Goal: Transaction & Acquisition: Purchase product/service

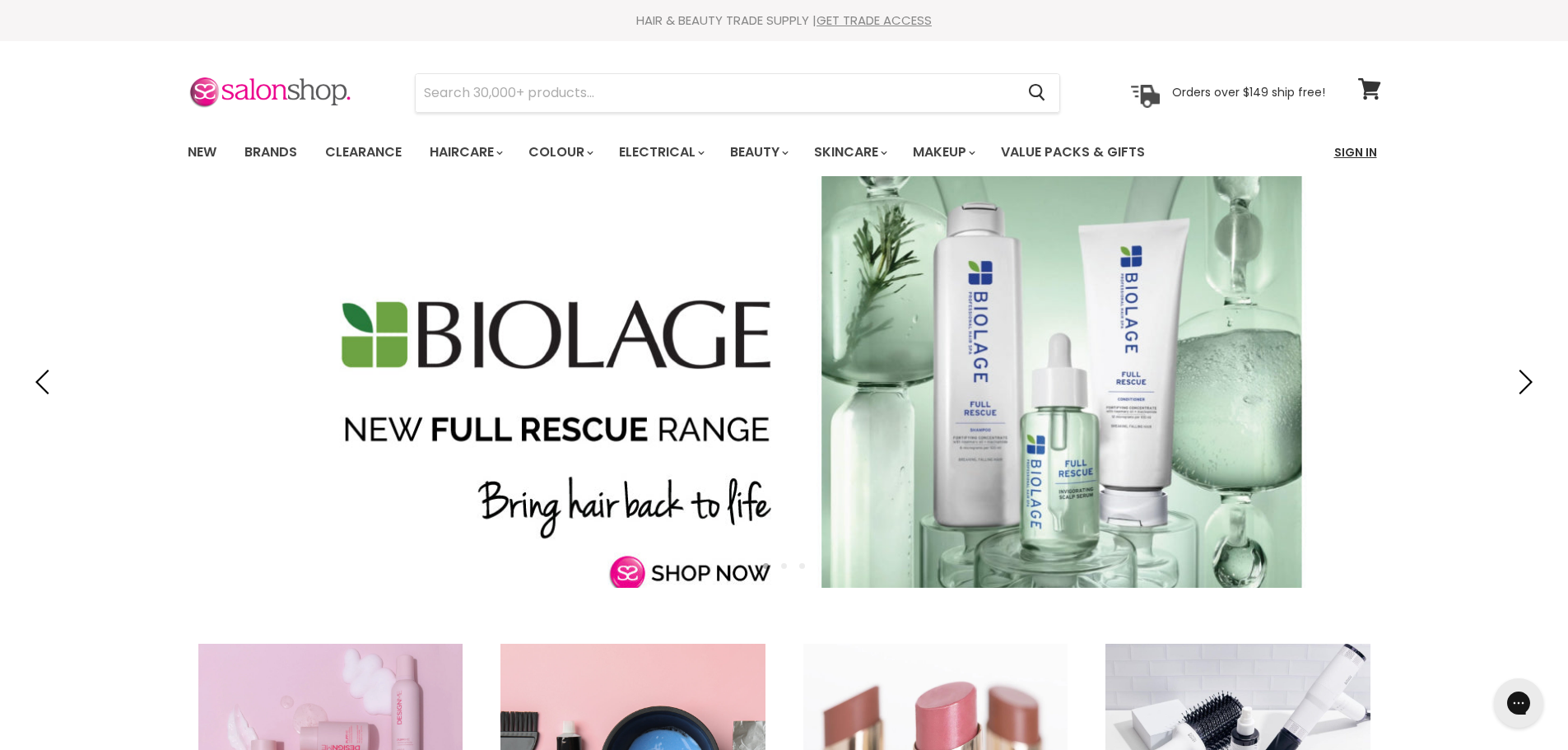
click at [1367, 146] on link "Sign In" at bounding box center [1355, 153] width 62 height 35
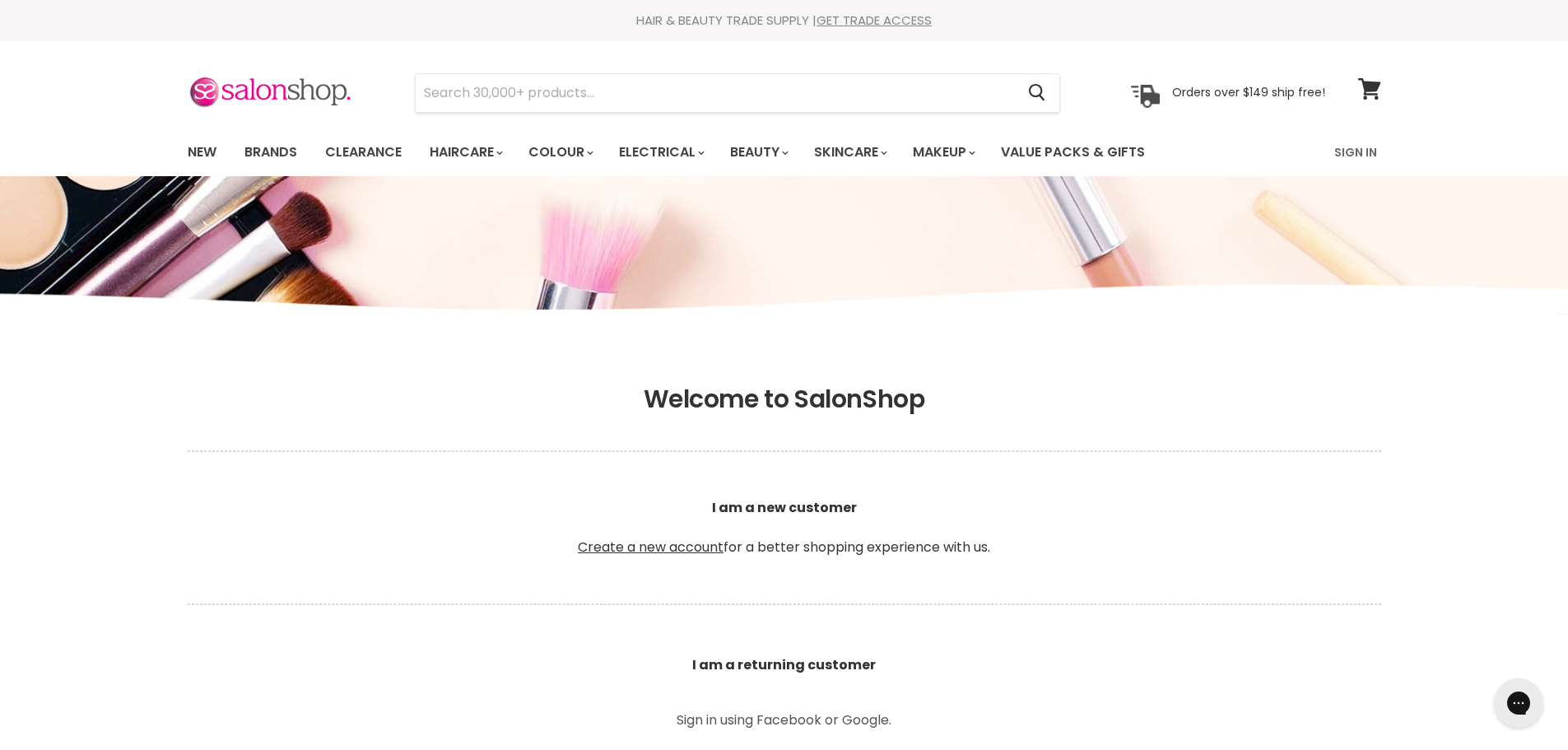
scroll to position [329, 0]
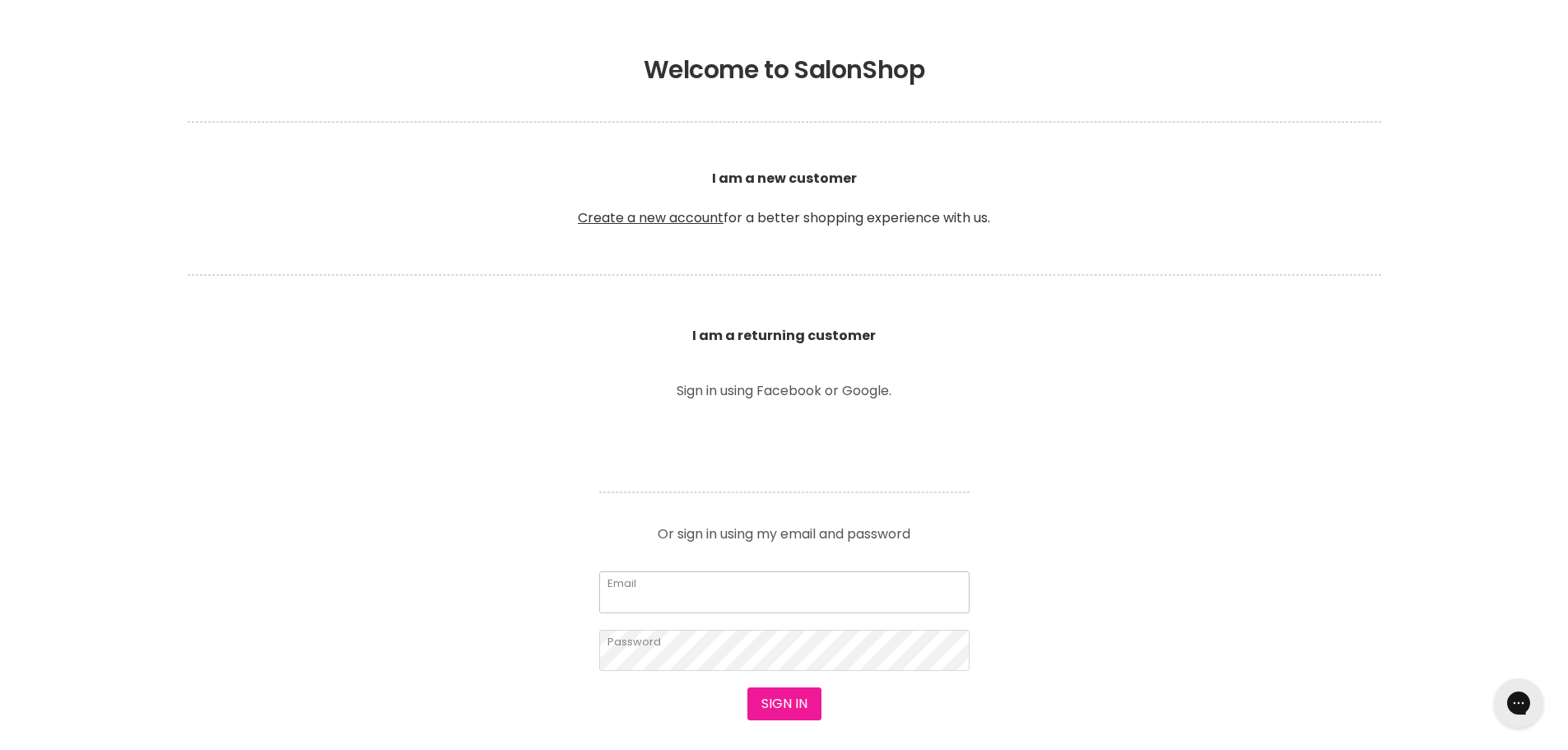
type input "nerina.vaneck@gmail.com"
click at [789, 688] on button "Sign in" at bounding box center [784, 704] width 74 height 33
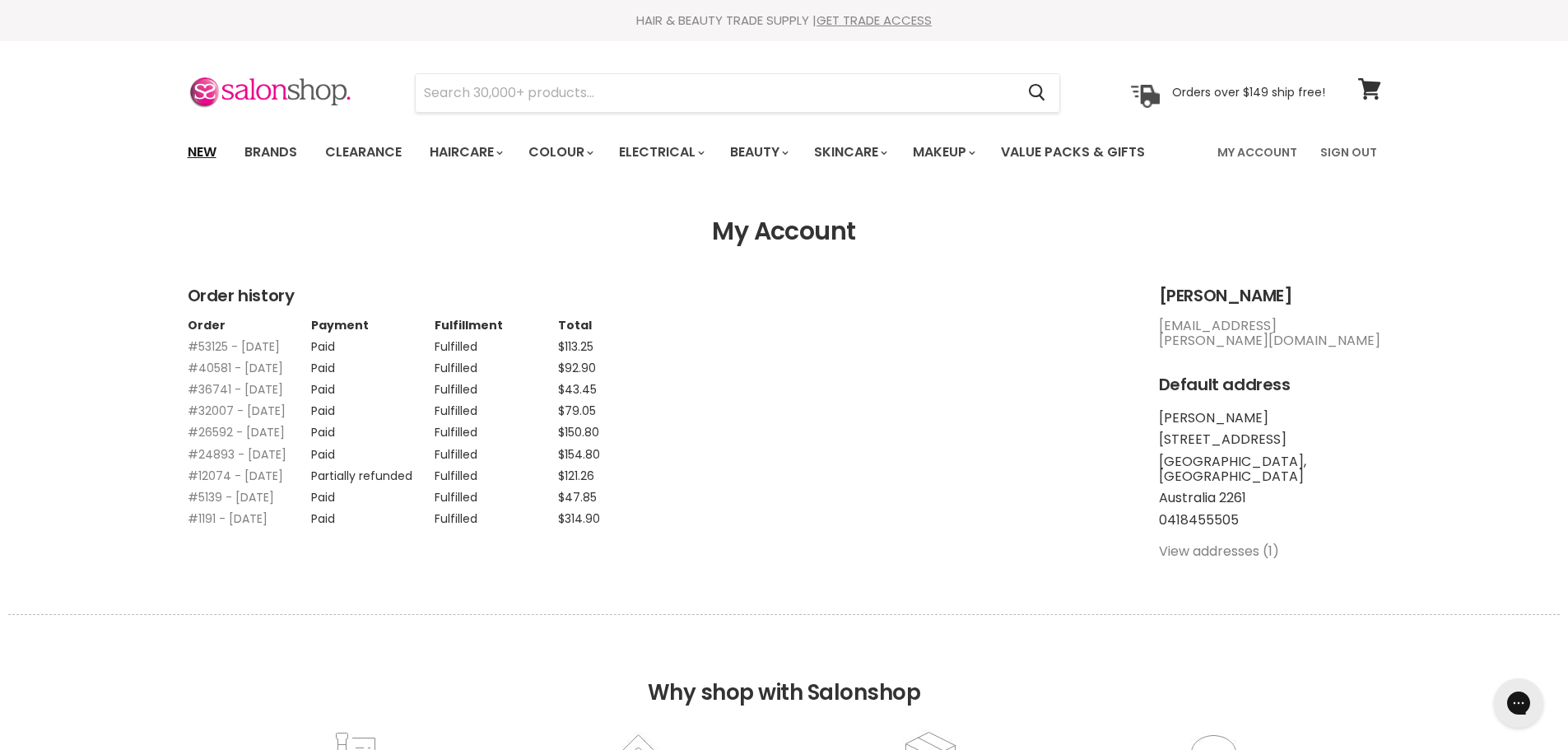
click at [209, 160] on link "New" at bounding box center [201, 153] width 54 height 35
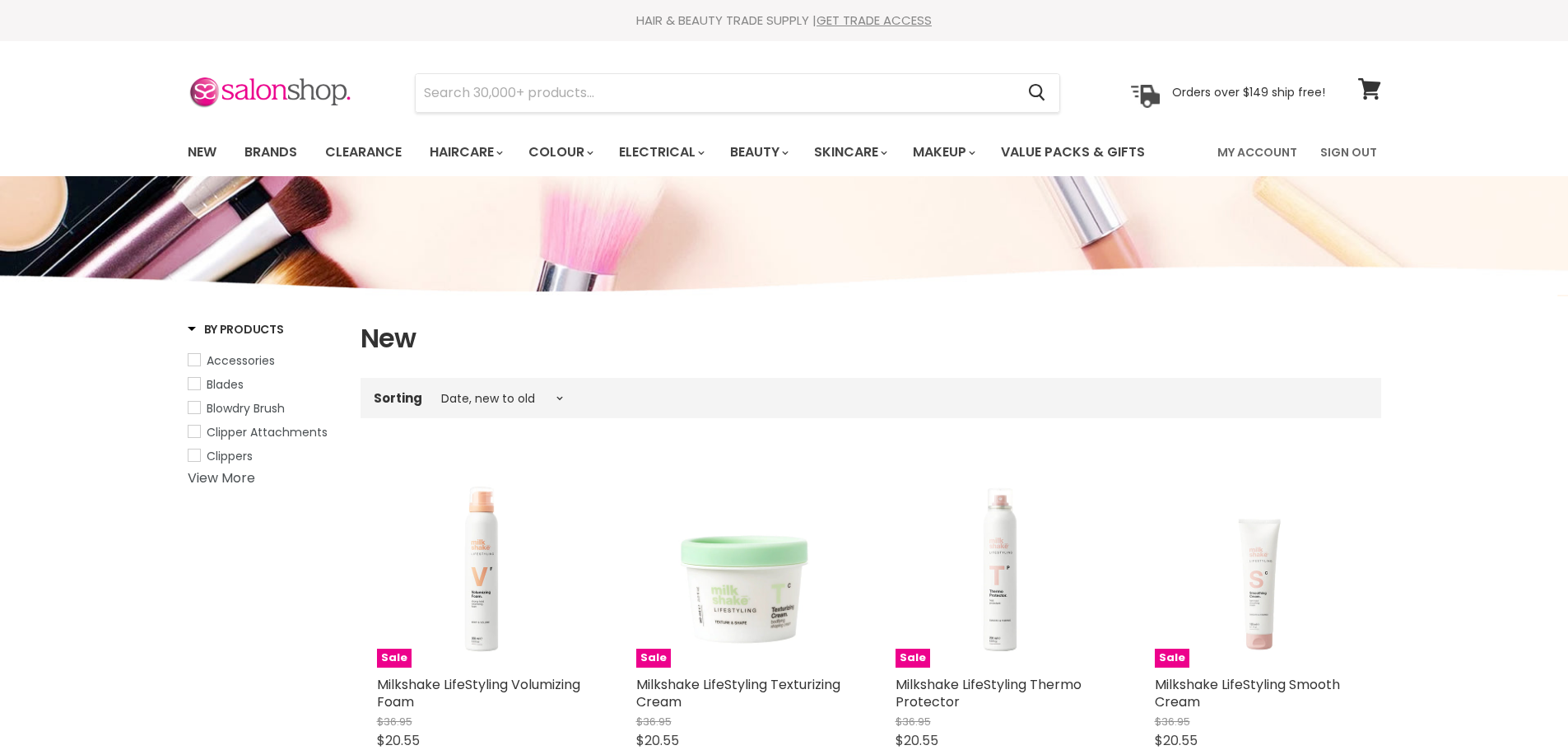
select select "created-descending"
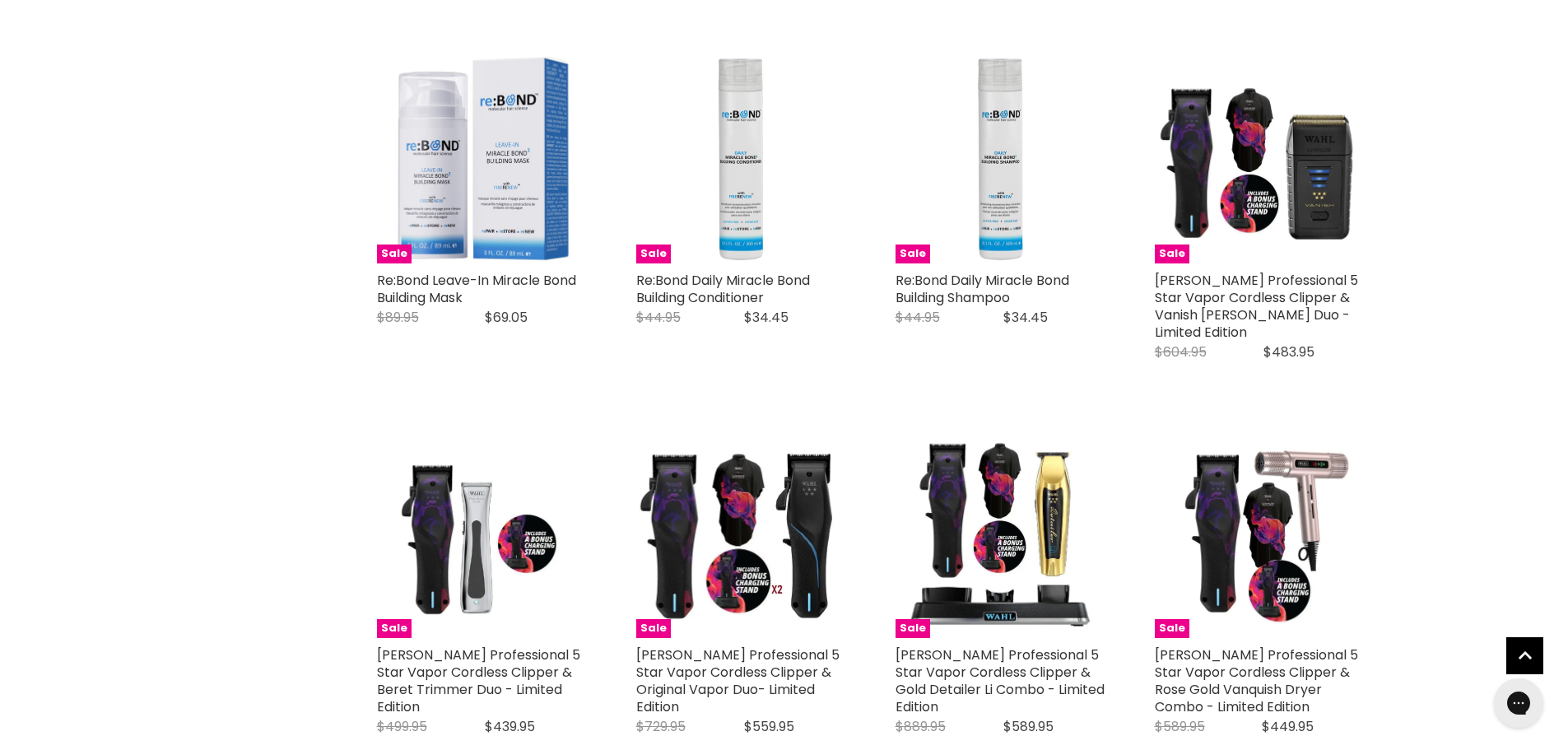
scroll to position [3788, 0]
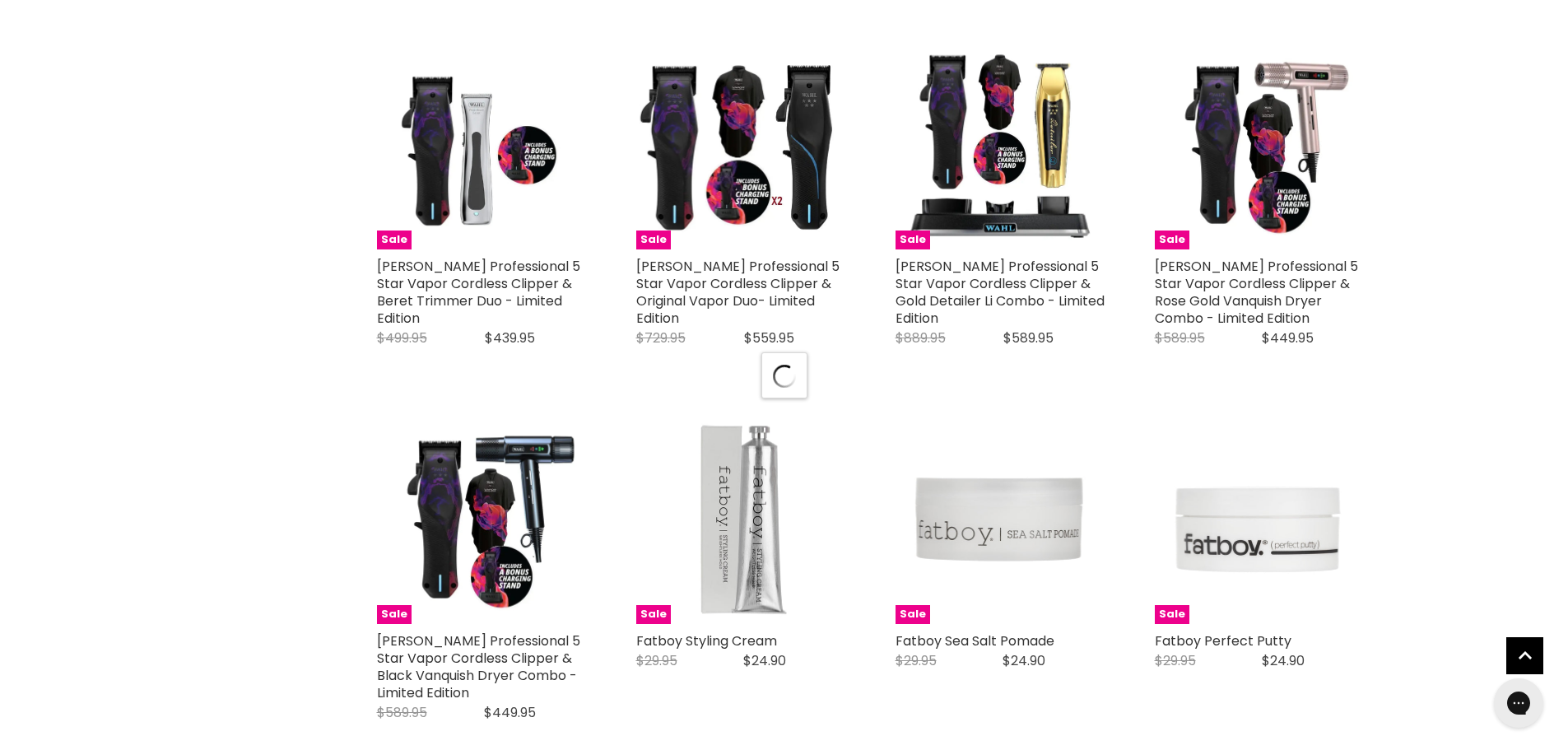
scroll to position [4035, 0]
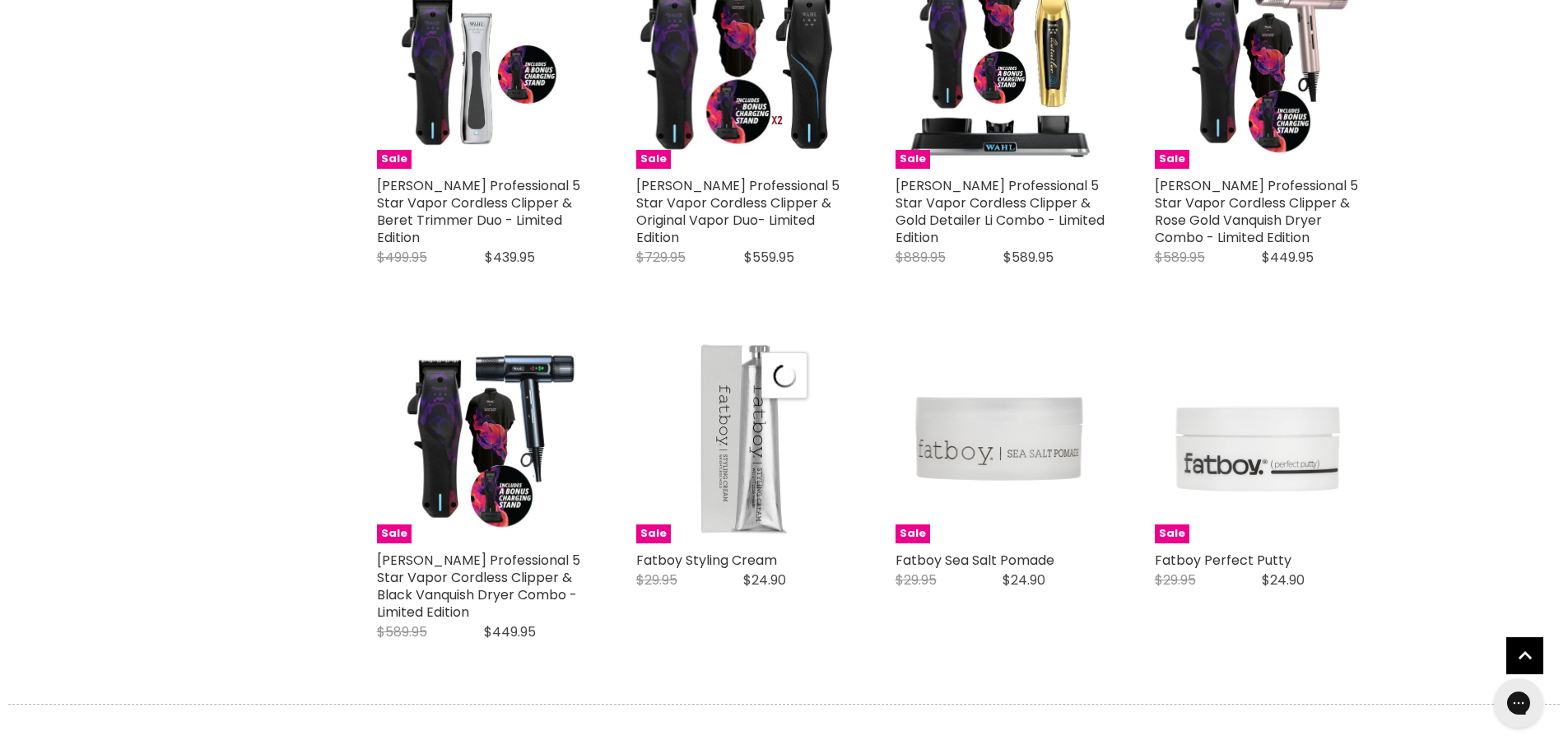
select select "created-descending"
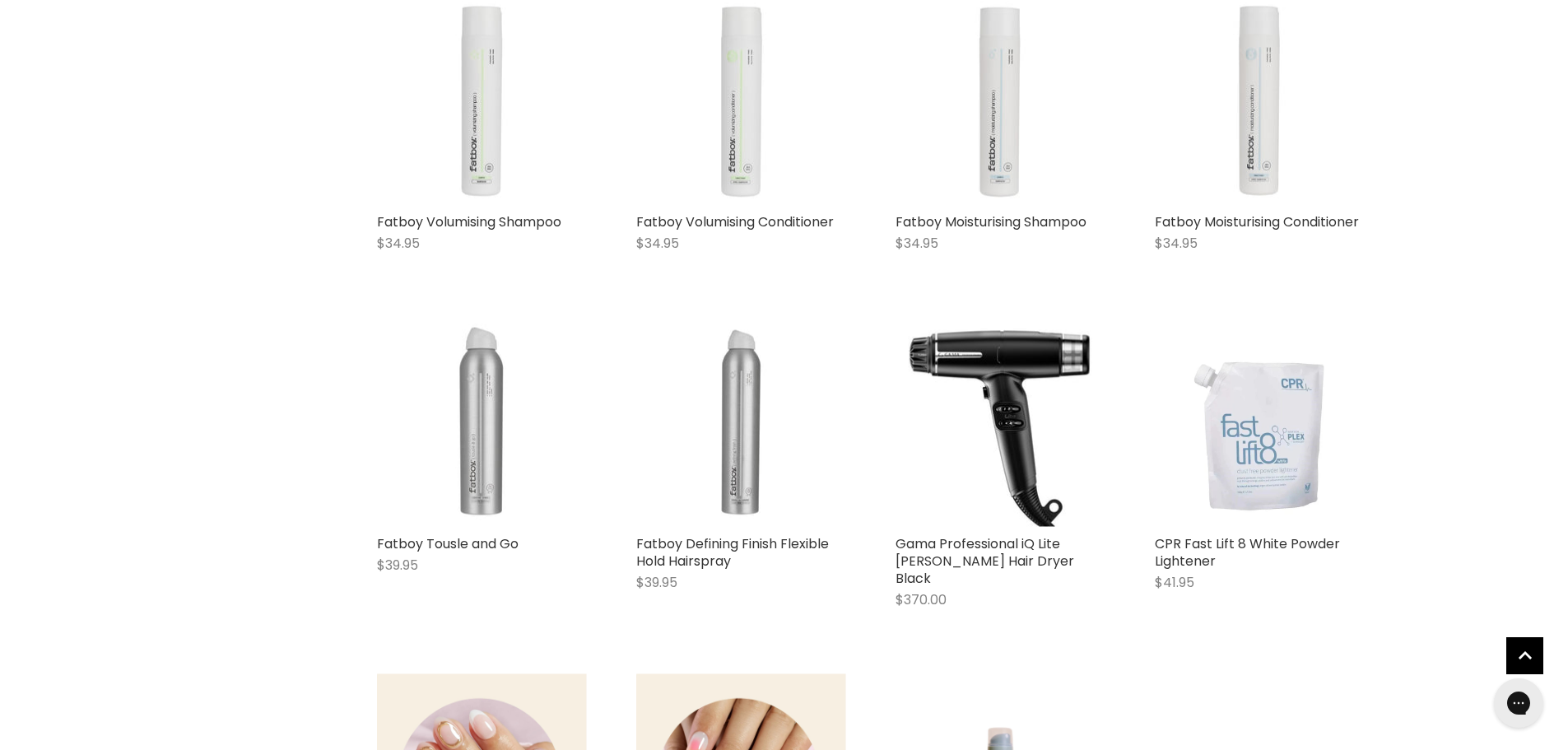
scroll to position [0, 0]
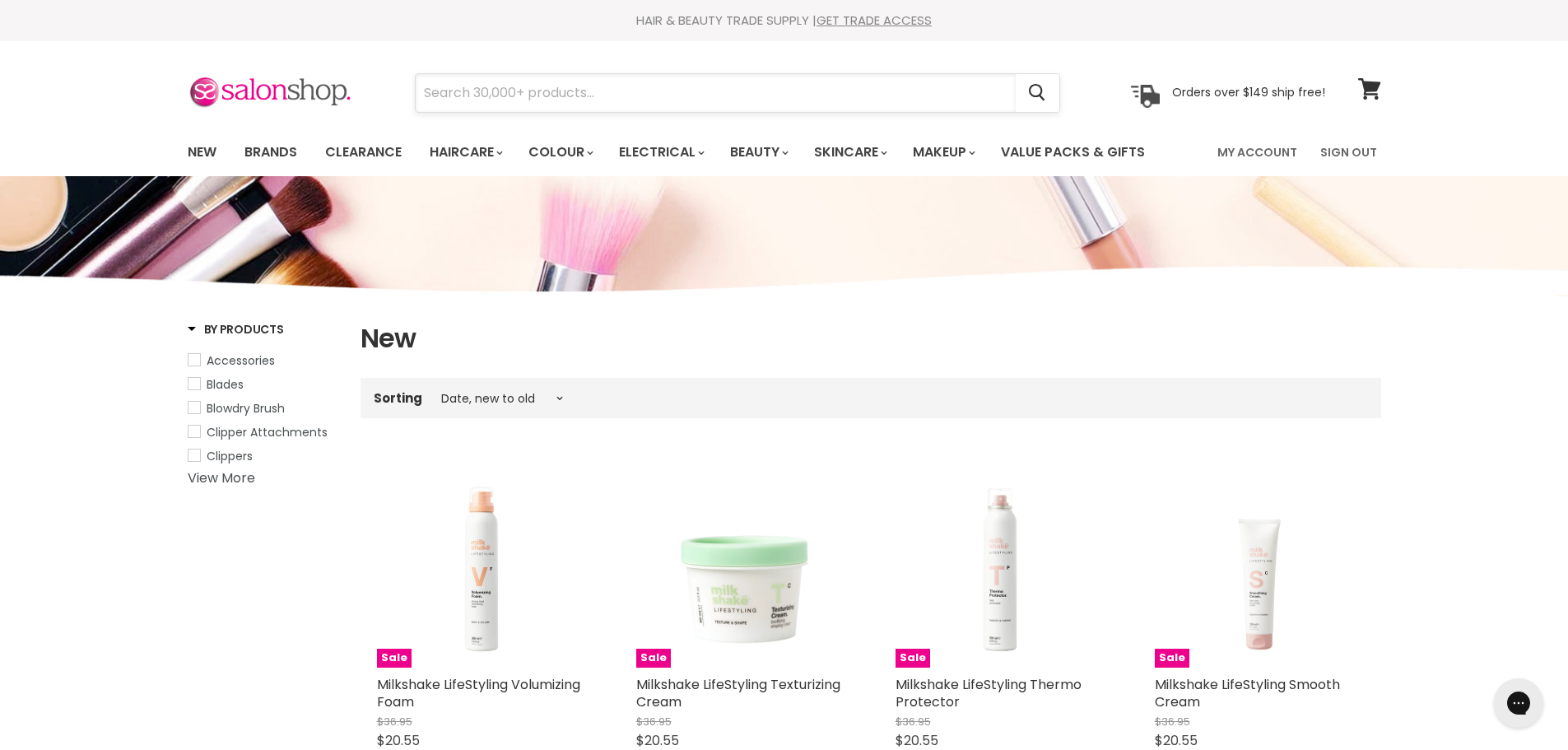
click at [512, 86] on input "Search" at bounding box center [716, 93] width 600 height 38
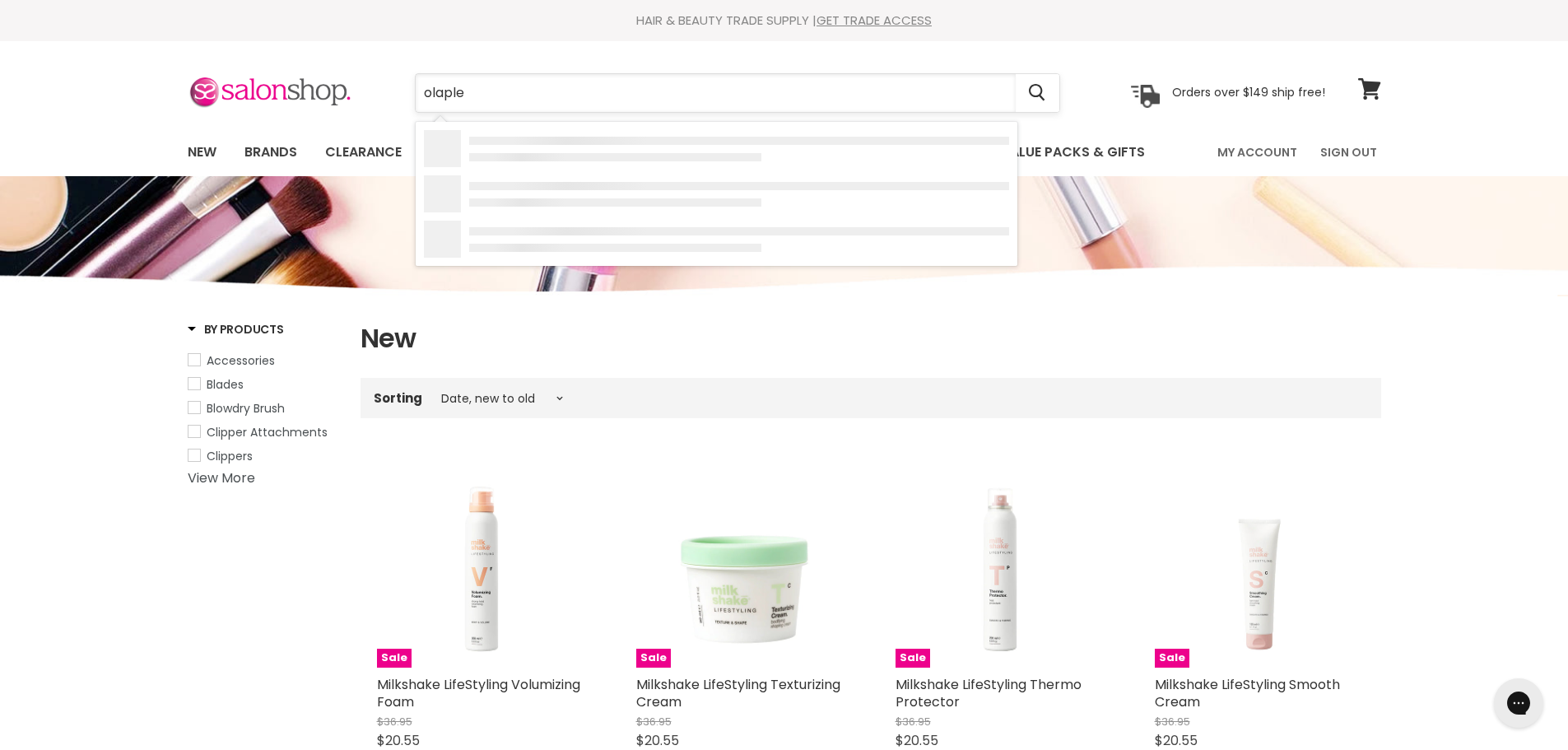
type input "olaplex"
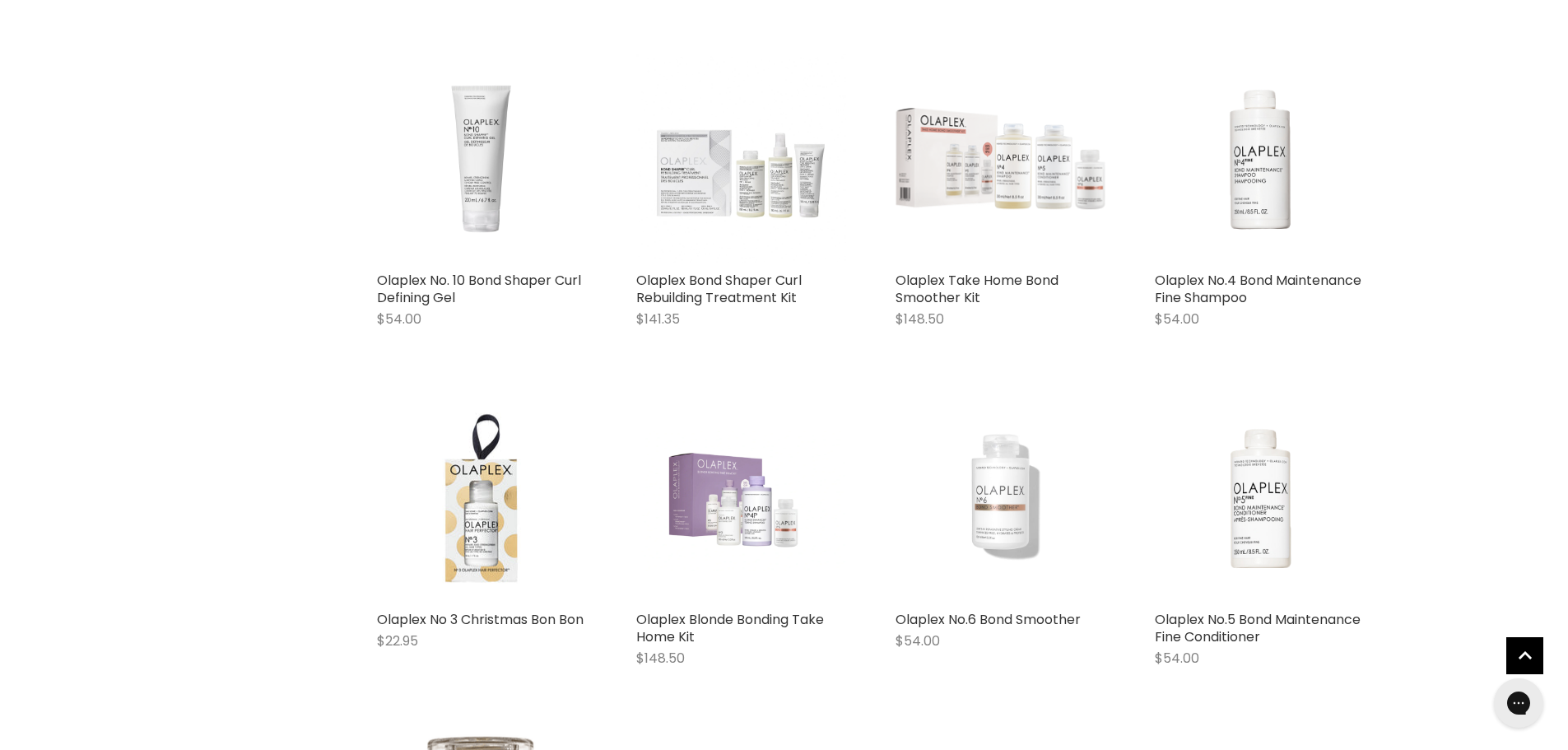
scroll to position [1483, 0]
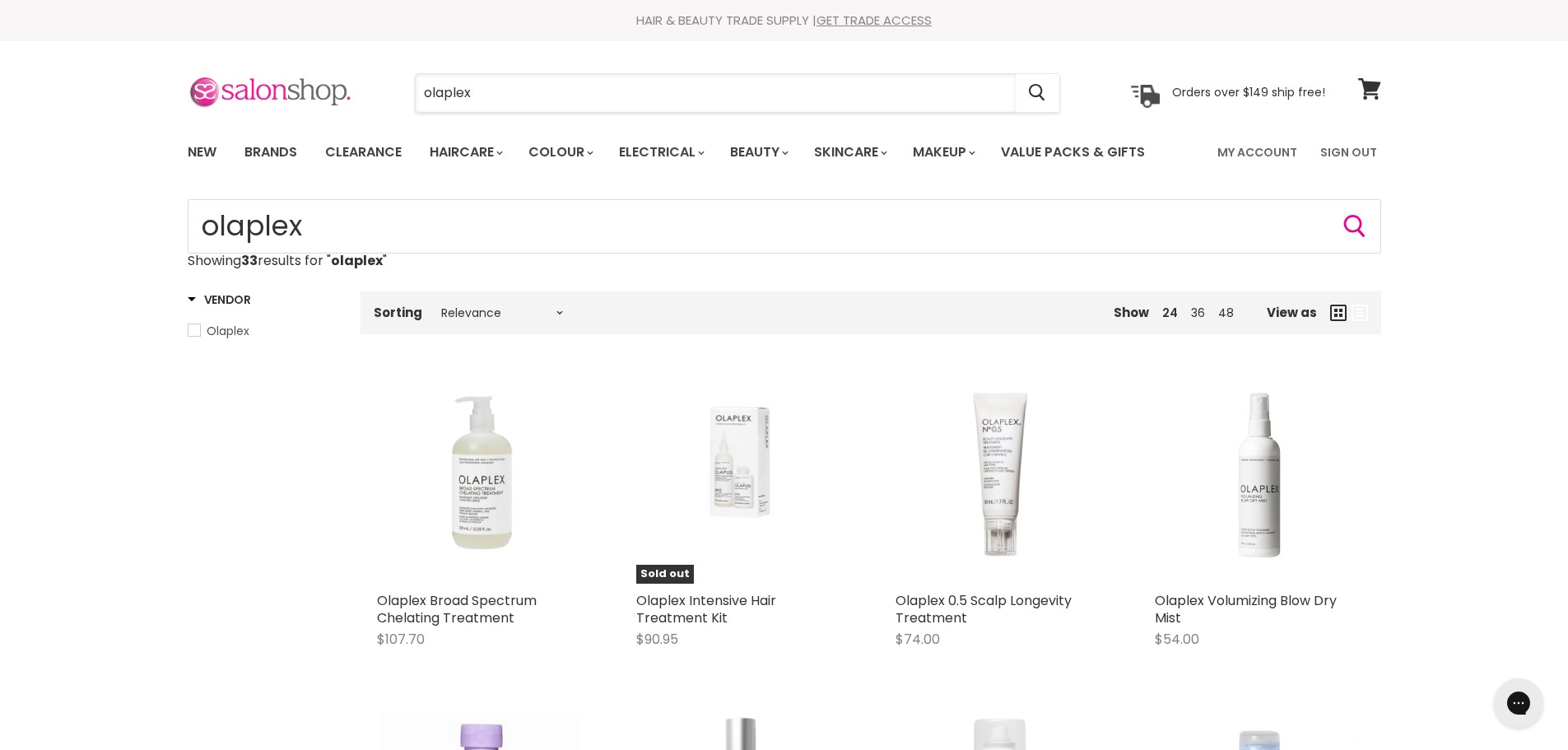
drag, startPoint x: 504, startPoint y: 89, endPoint x: 312, endPoint y: 85, distance: 192.0
click at [312, 85] on div "olaplex Cancel Orders over $149 ship free!" at bounding box center [756, 93] width 1138 height 38
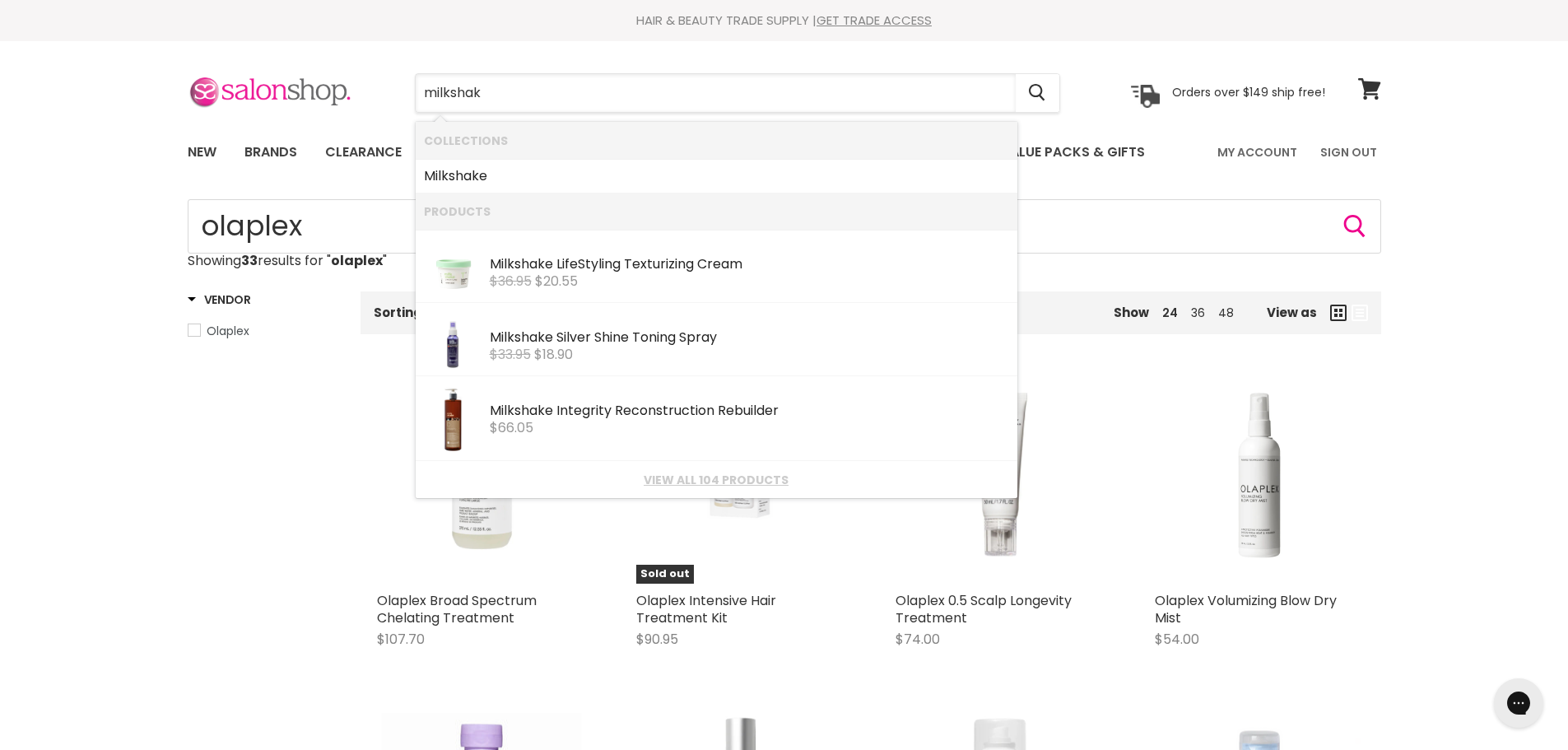
type input "milkshake"
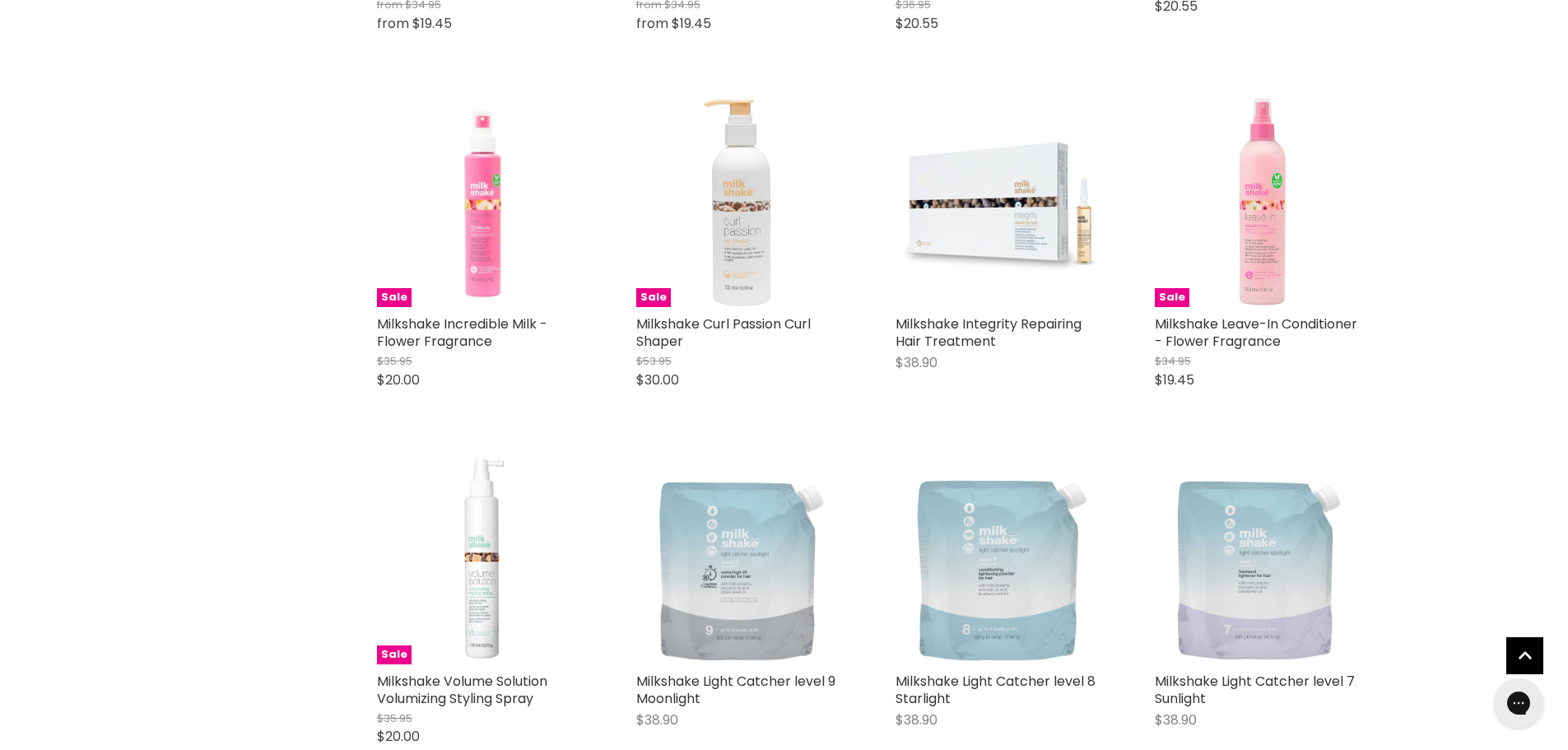
scroll to position [1729, 0]
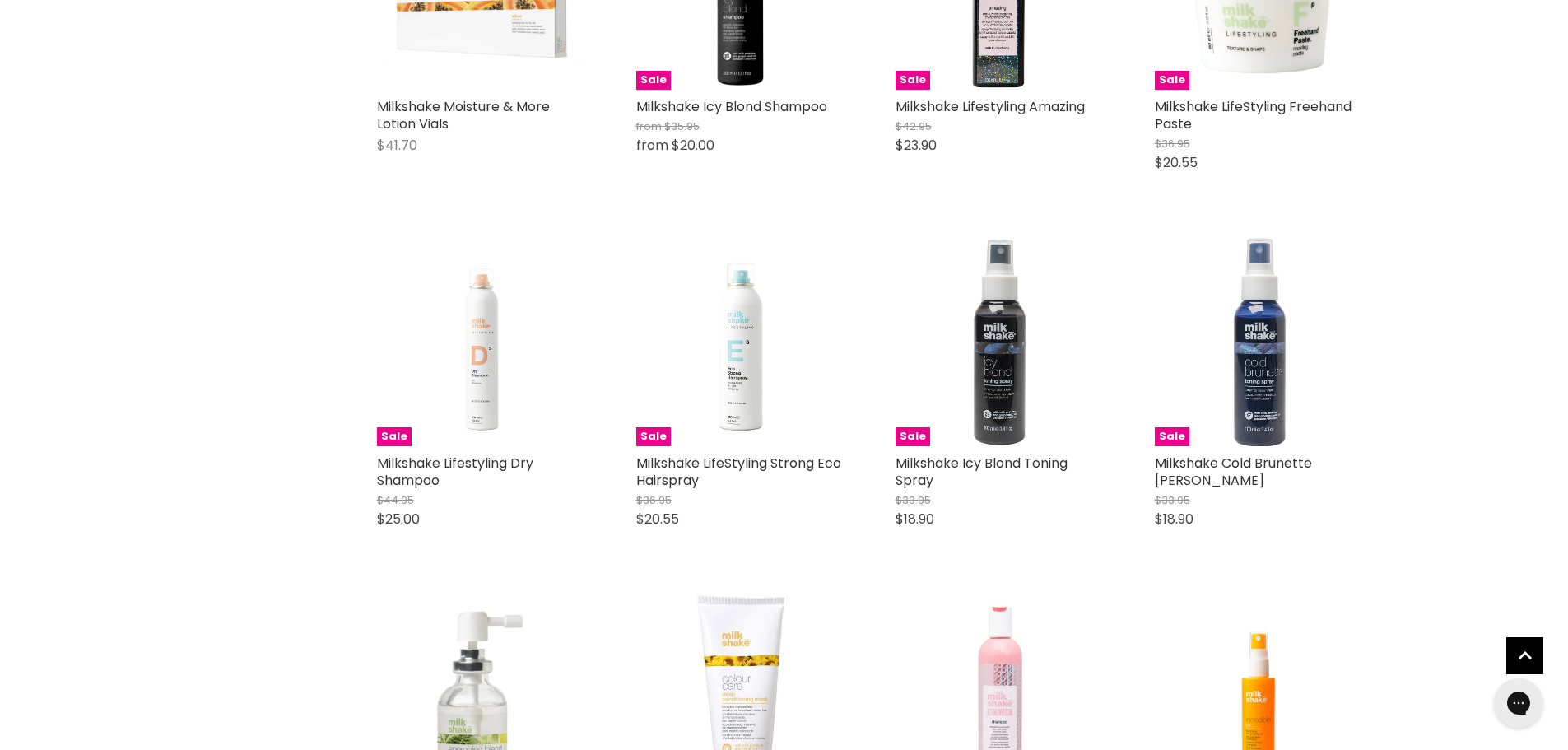
scroll to position [2882, 0]
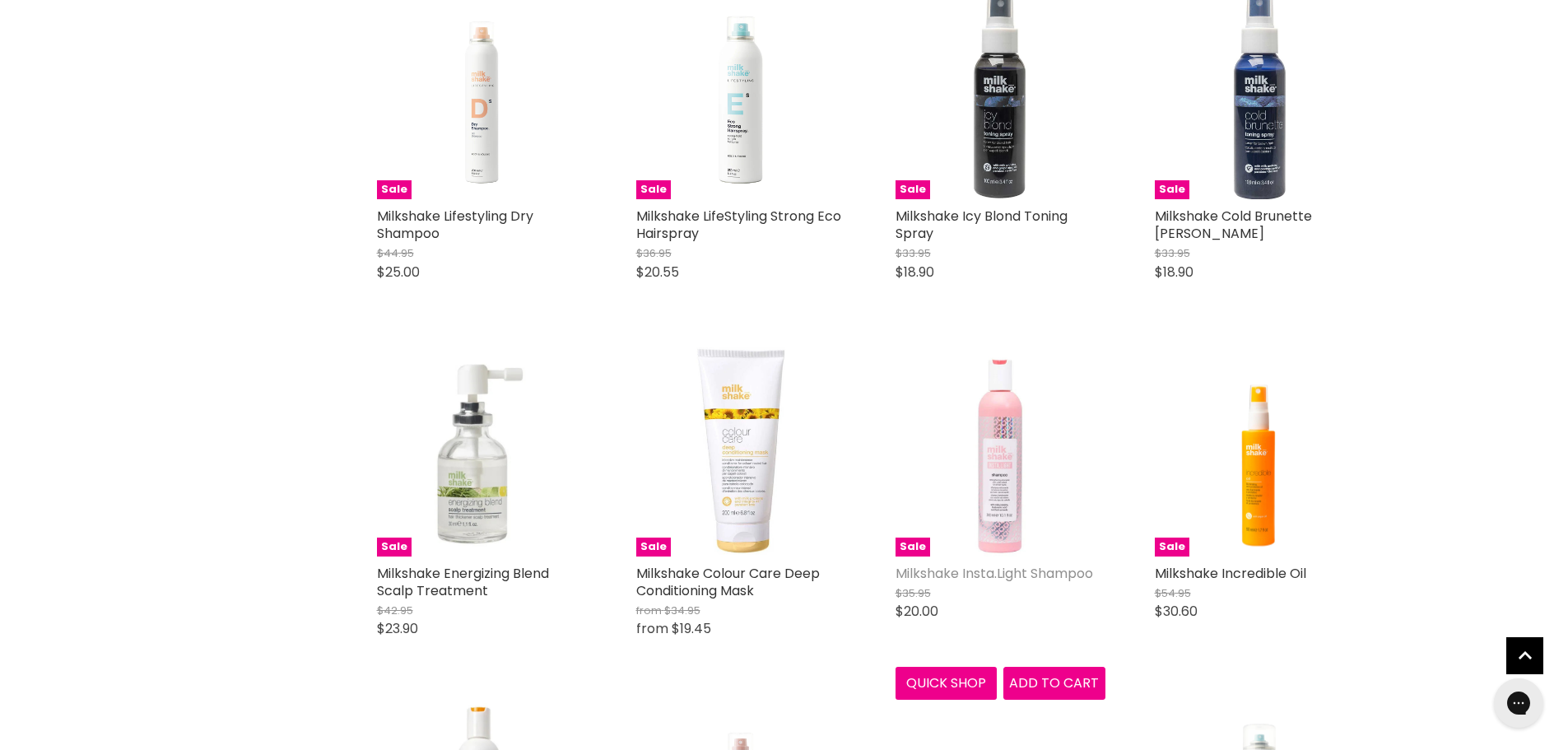
click at [1012, 576] on link "Milkshake Insta.Light Shampoo" at bounding box center [994, 573] width 197 height 19
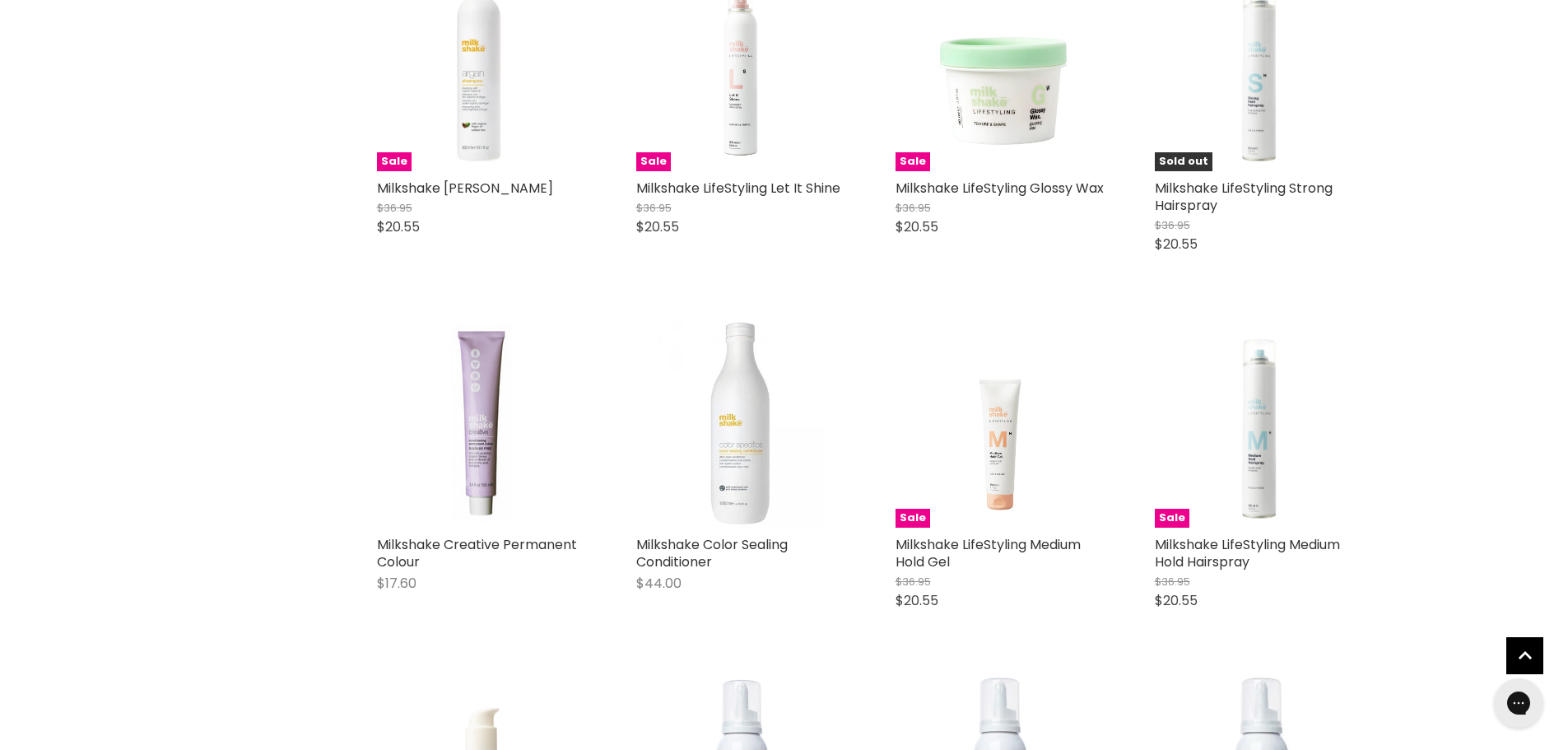
scroll to position [1813, 0]
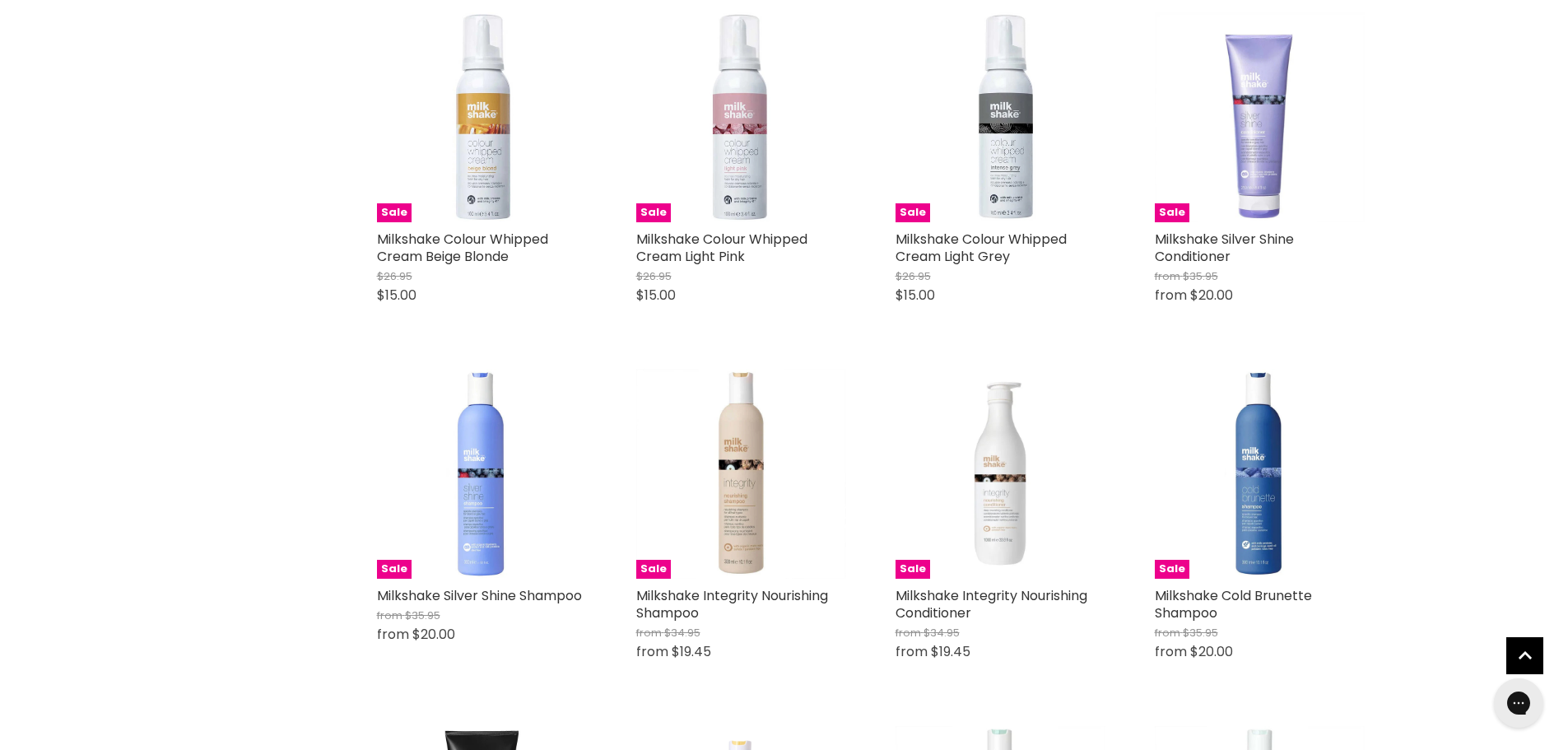
scroll to position [2636, 0]
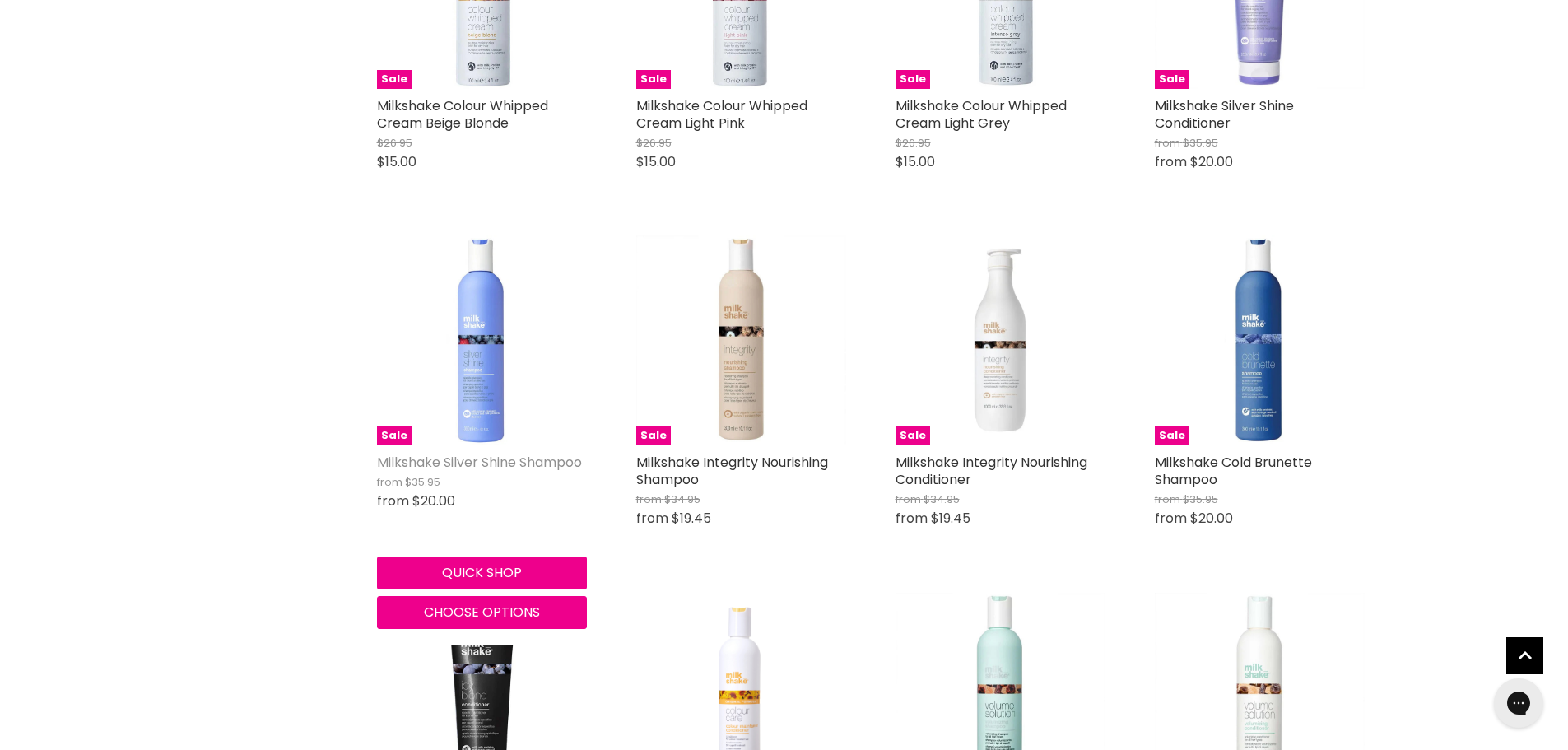
click at [417, 456] on link "Milkshake Silver Shine Shampoo" at bounding box center [479, 462] width 205 height 19
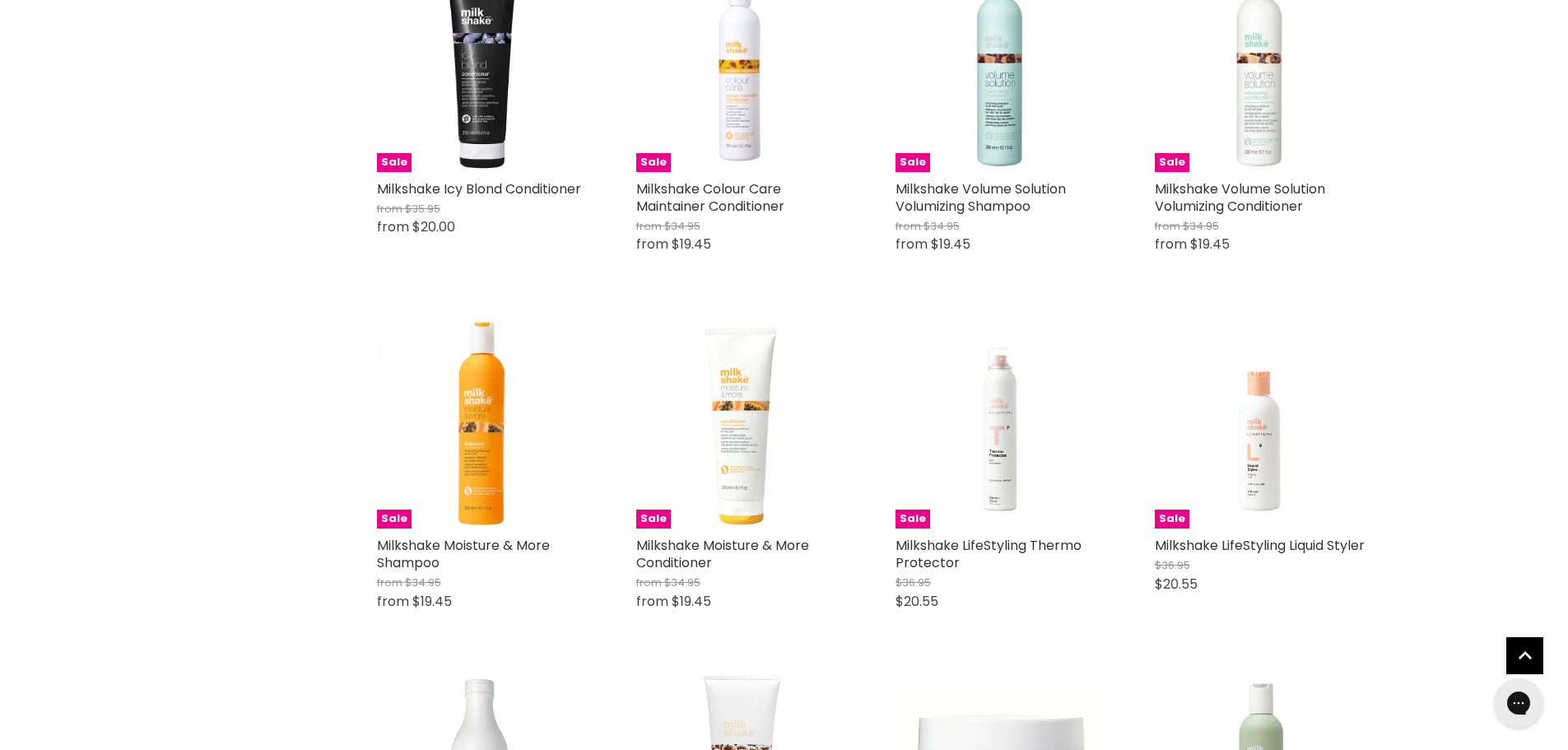
scroll to position [1619, 0]
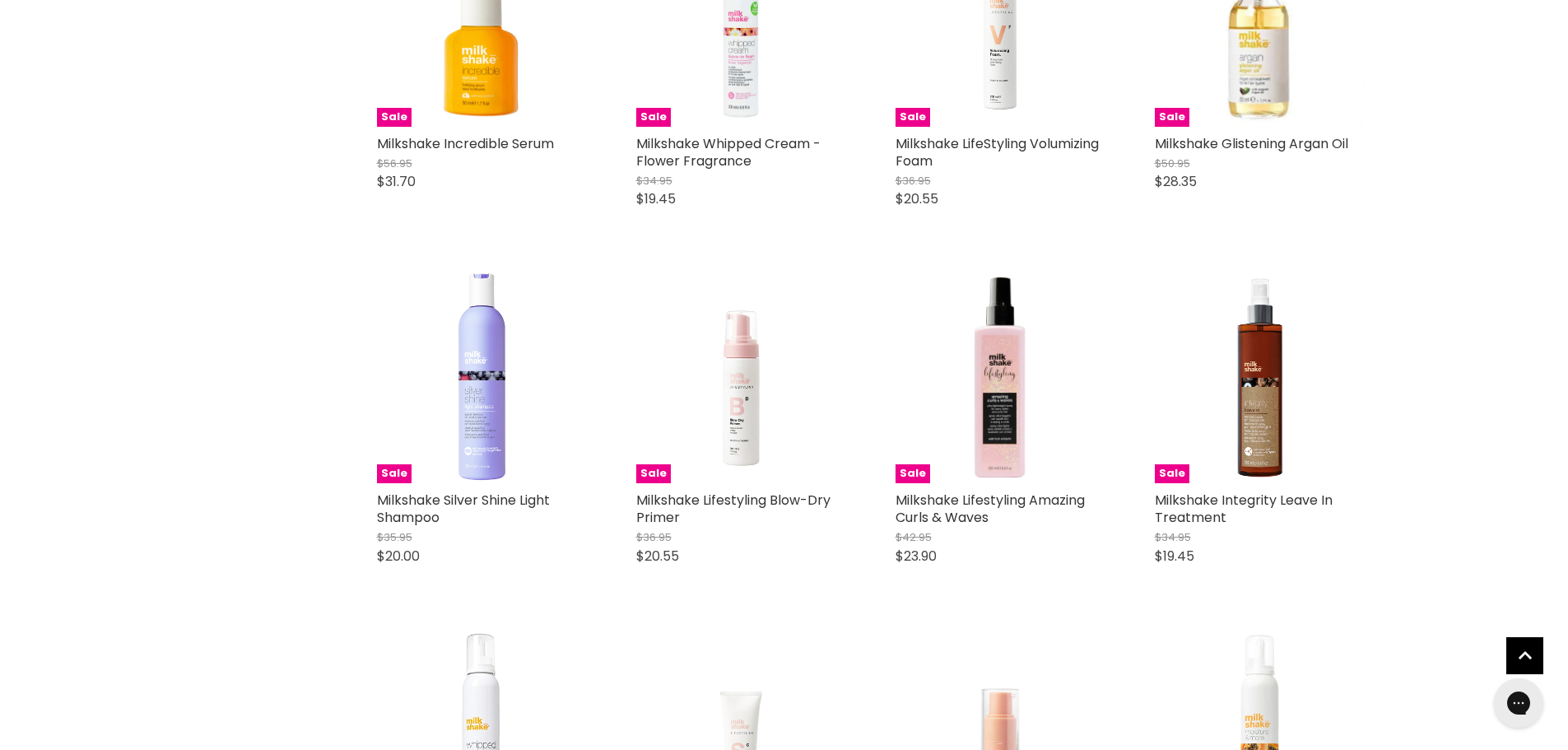
scroll to position [3349, 0]
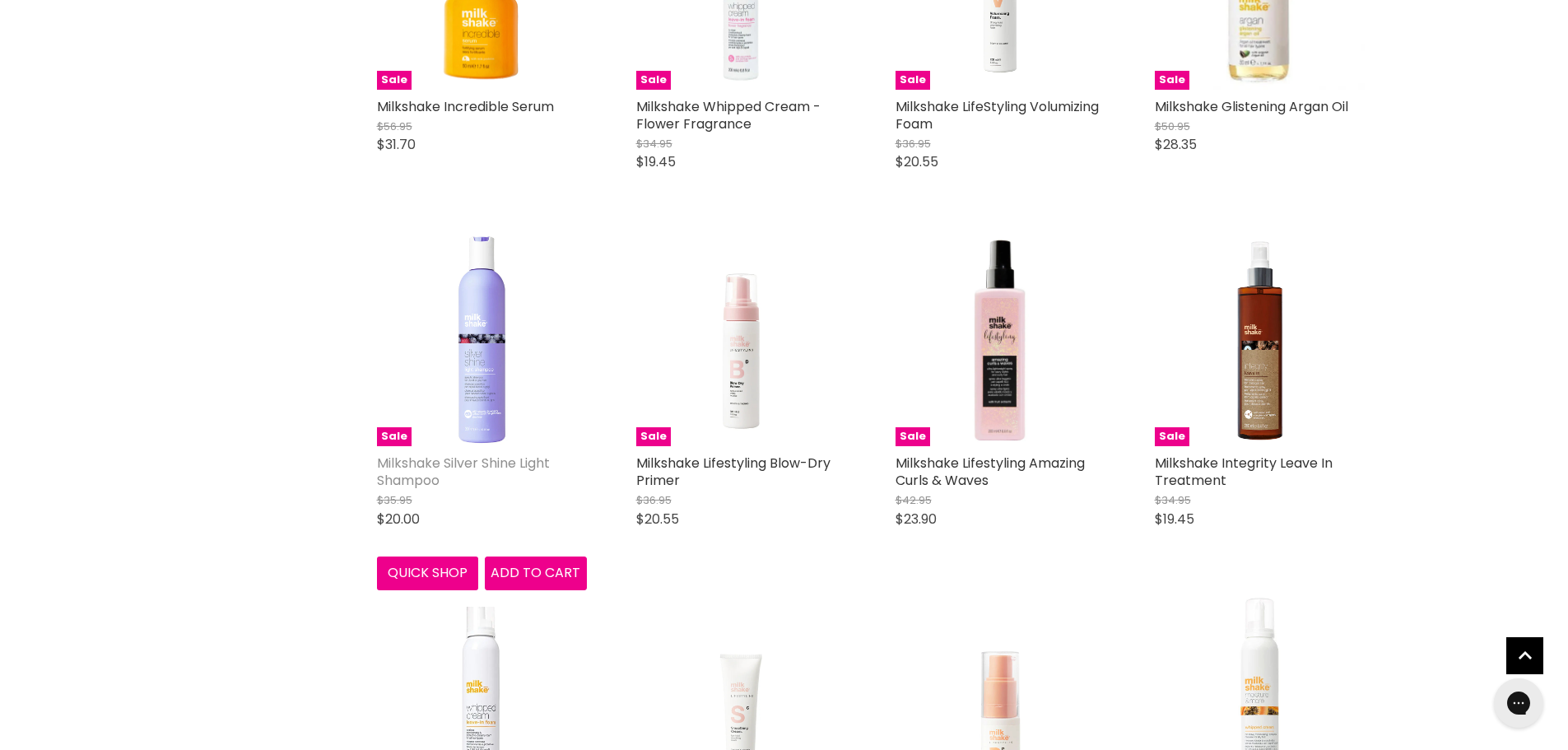
click at [395, 481] on link "Milkshake Silver Shine Light Shampoo" at bounding box center [464, 472] width 172 height 37
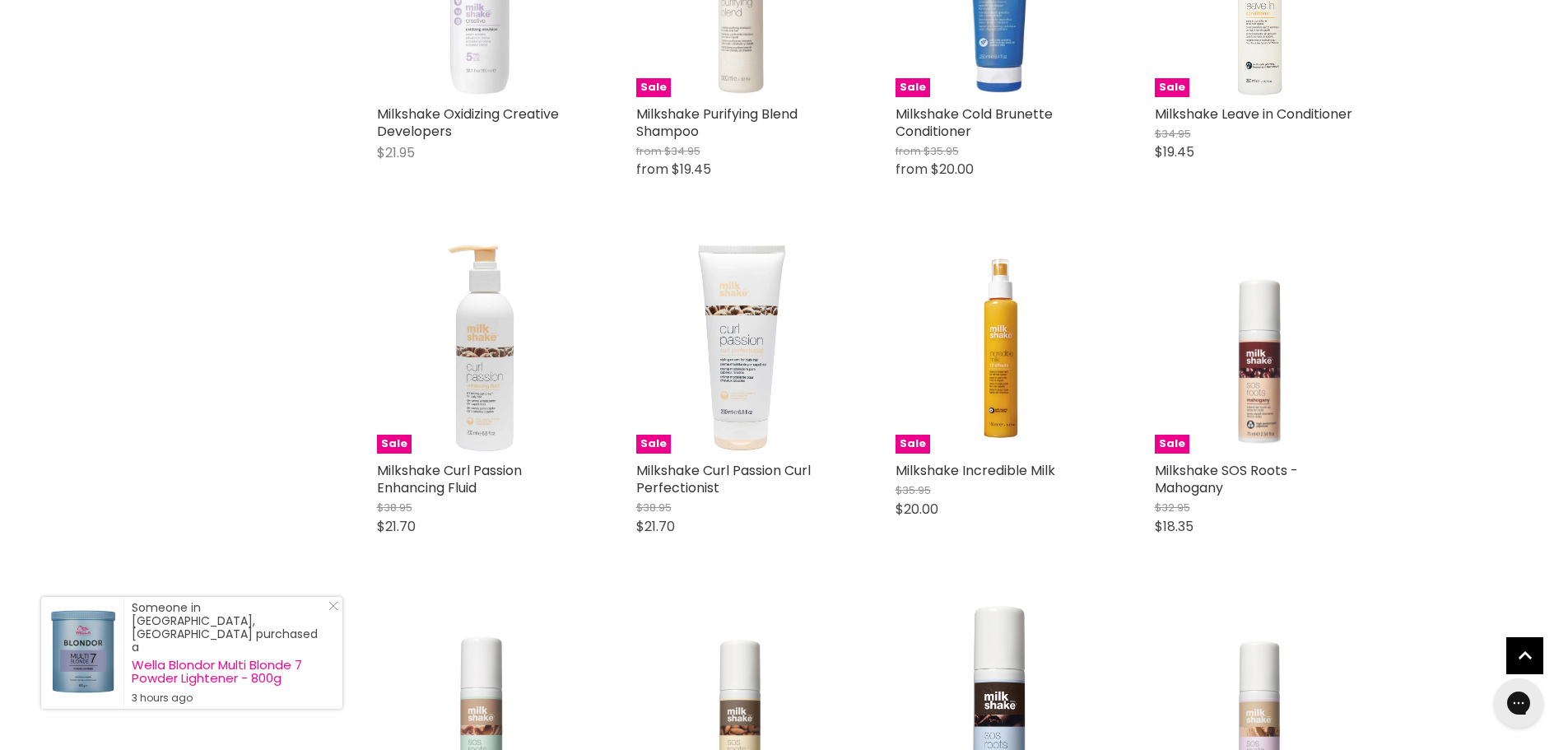
scroll to position [2252, 0]
